Goal: Task Accomplishment & Management: Manage account settings

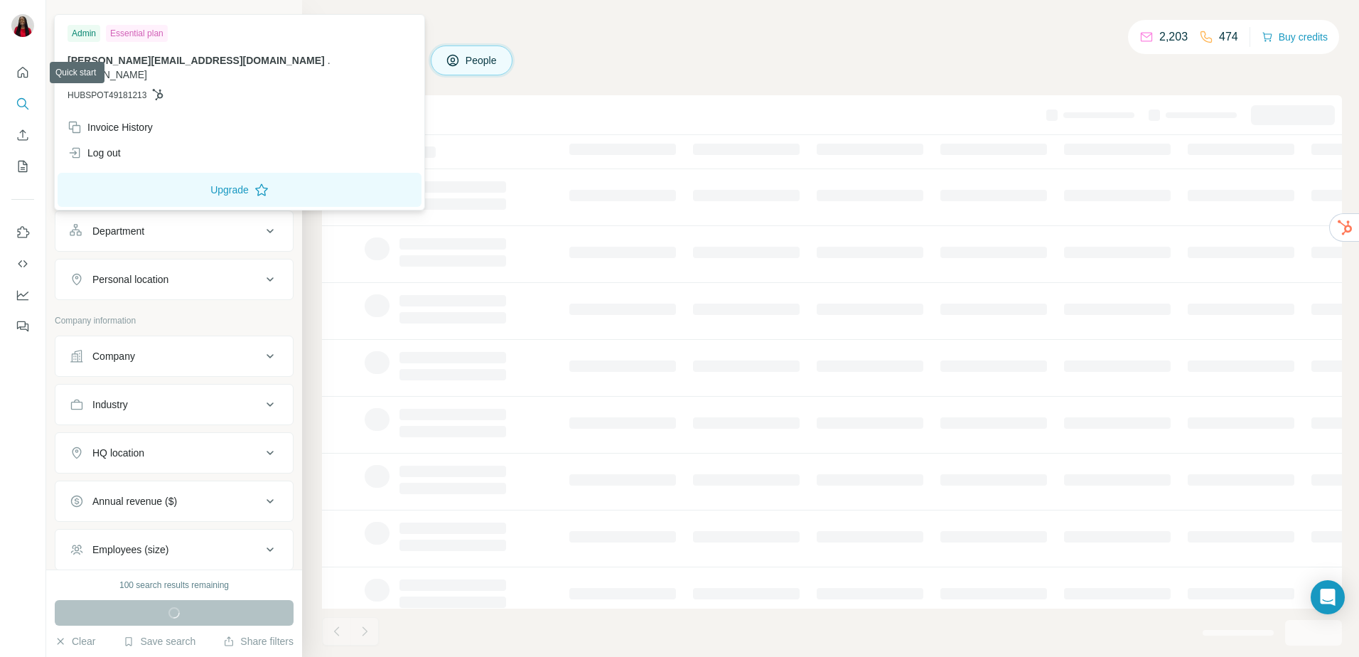
click at [22, 13] on div at bounding box center [24, 27] width 41 height 47
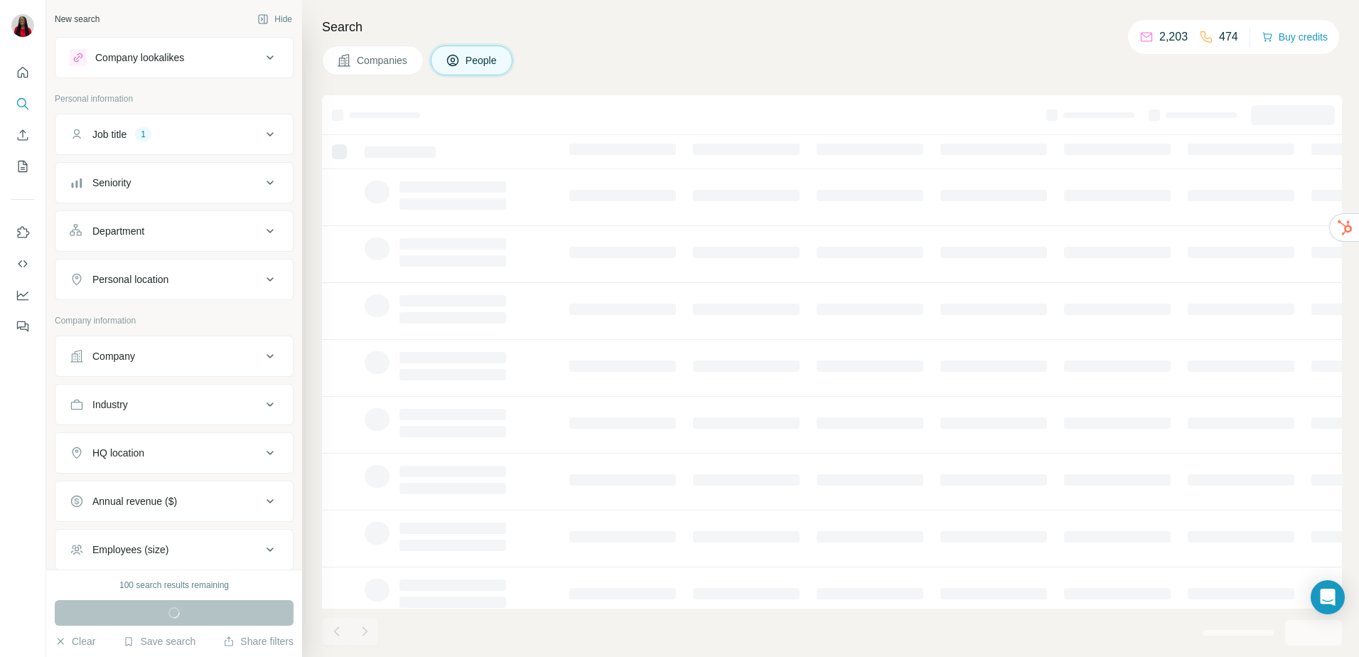
click at [21, 21] on img at bounding box center [22, 25] width 23 height 23
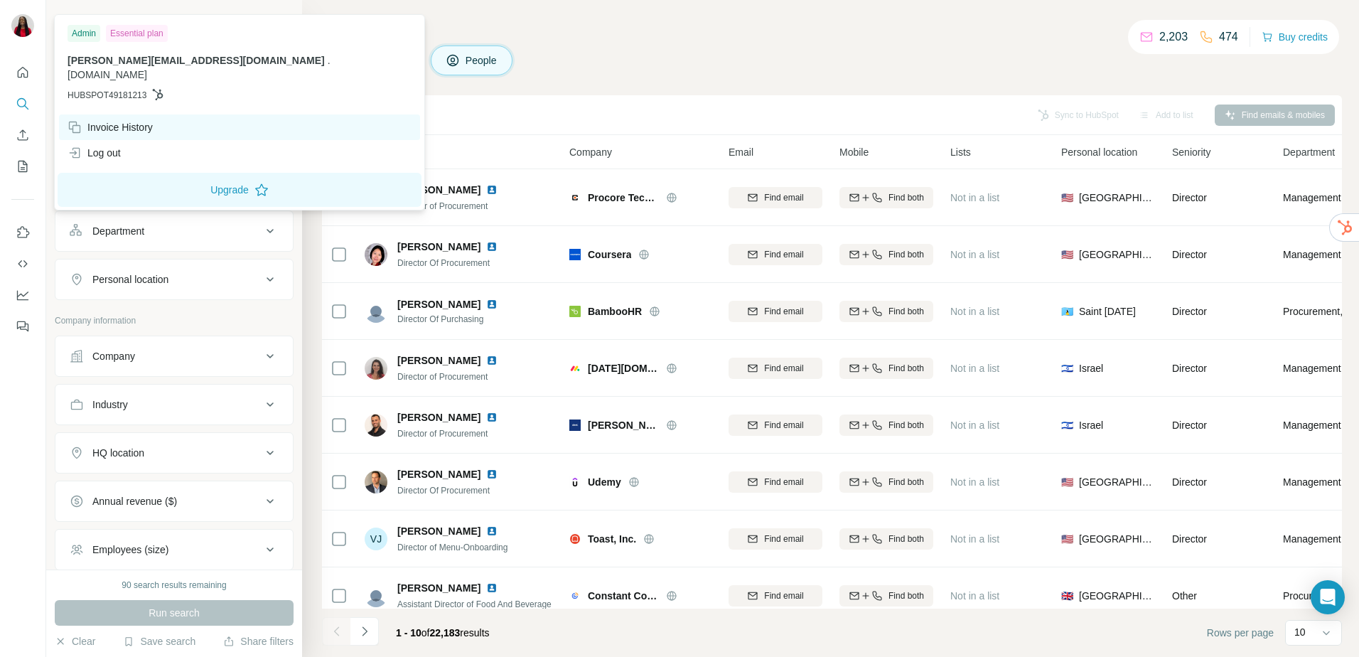
drag, startPoint x: 124, startPoint y: 113, endPoint x: 108, endPoint y: 111, distance: 16.5
click at [108, 120] on div "Invoice History" at bounding box center [110, 127] width 85 height 14
click at [107, 120] on div "Invoice History" at bounding box center [110, 127] width 85 height 14
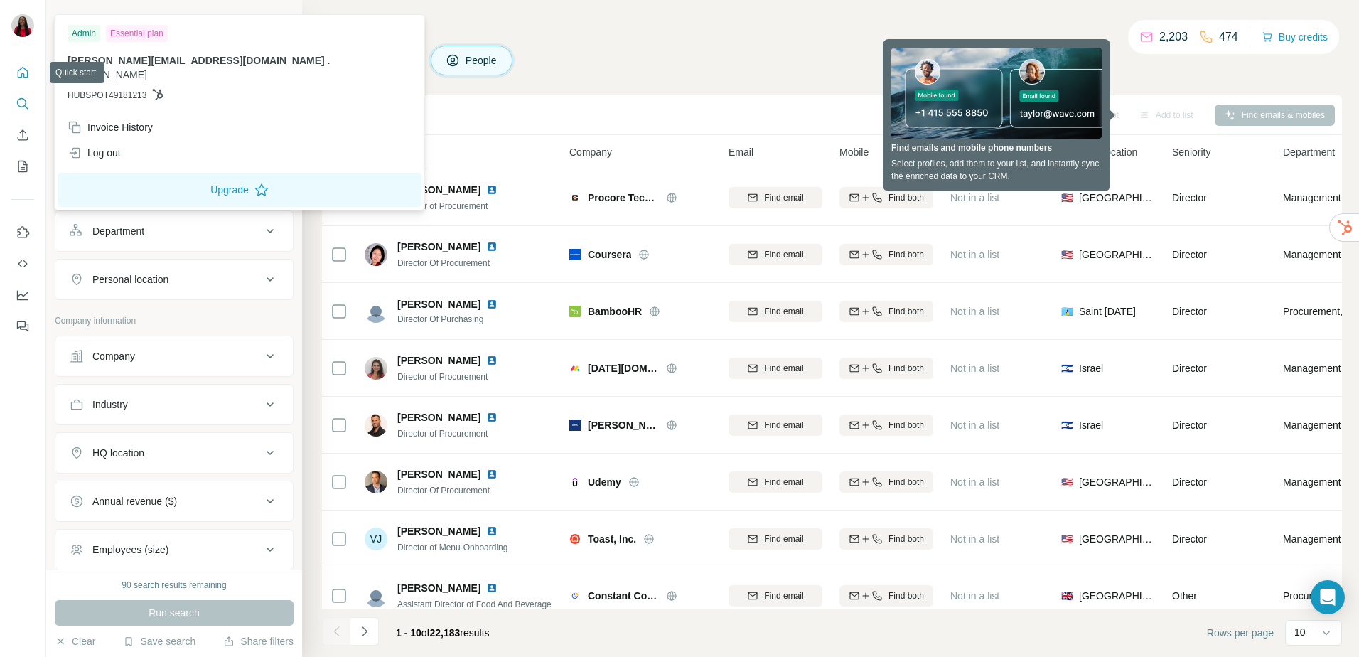
click at [22, 75] on icon "Quick start" at bounding box center [23, 72] width 11 height 11
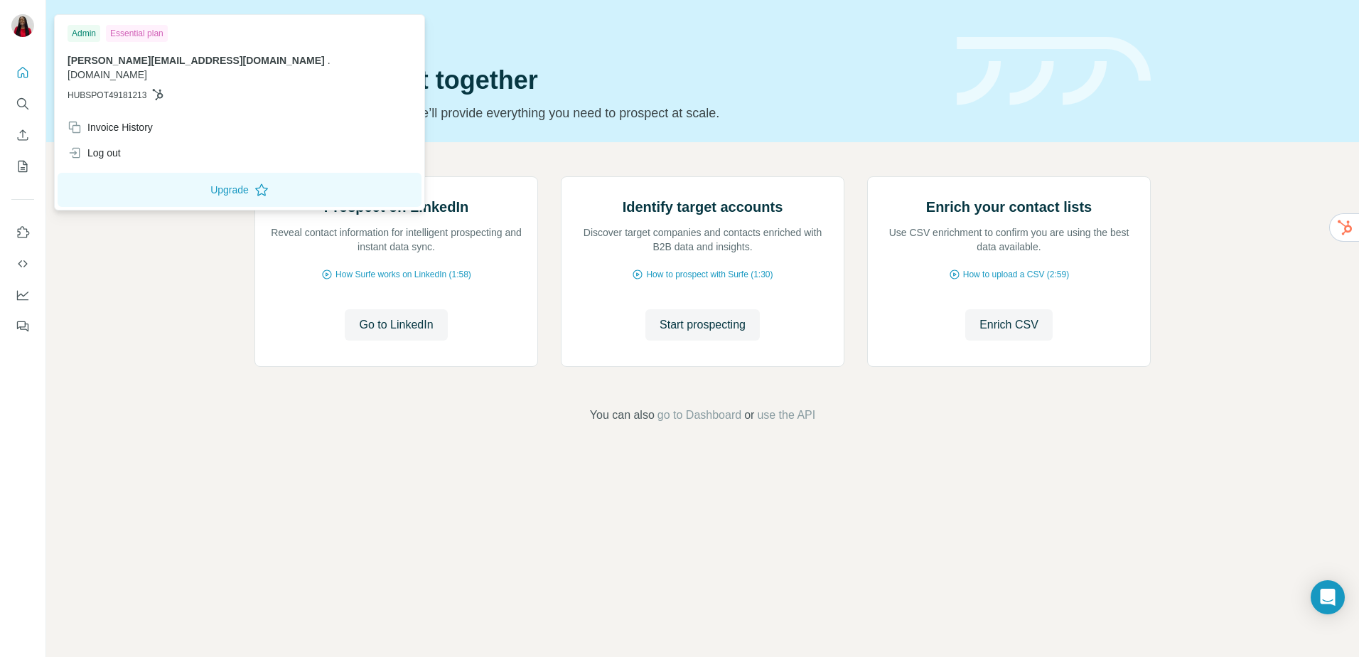
click at [21, 26] on img at bounding box center [22, 25] width 23 height 23
click at [590, 69] on h1 "Let’s prospect together" at bounding box center [597, 80] width 685 height 28
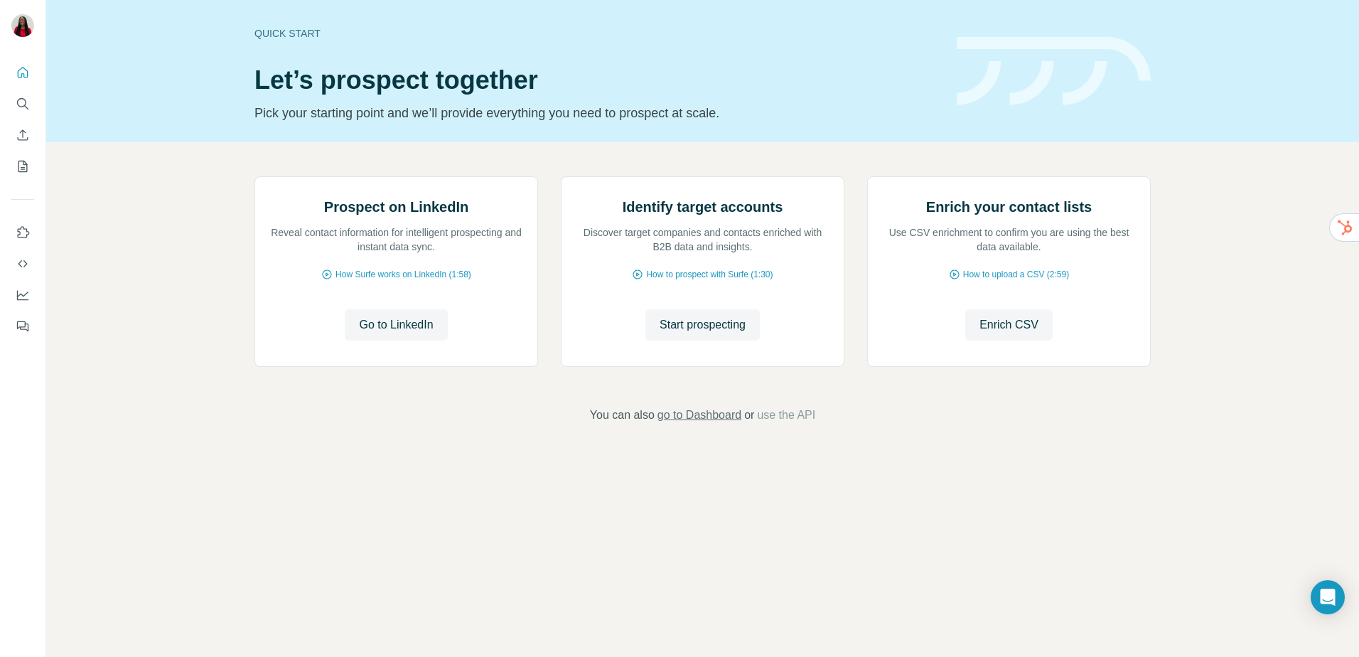
click at [692, 424] on span "go to Dashboard" at bounding box center [700, 415] width 84 height 17
